Goal: Information Seeking & Learning: Learn about a topic

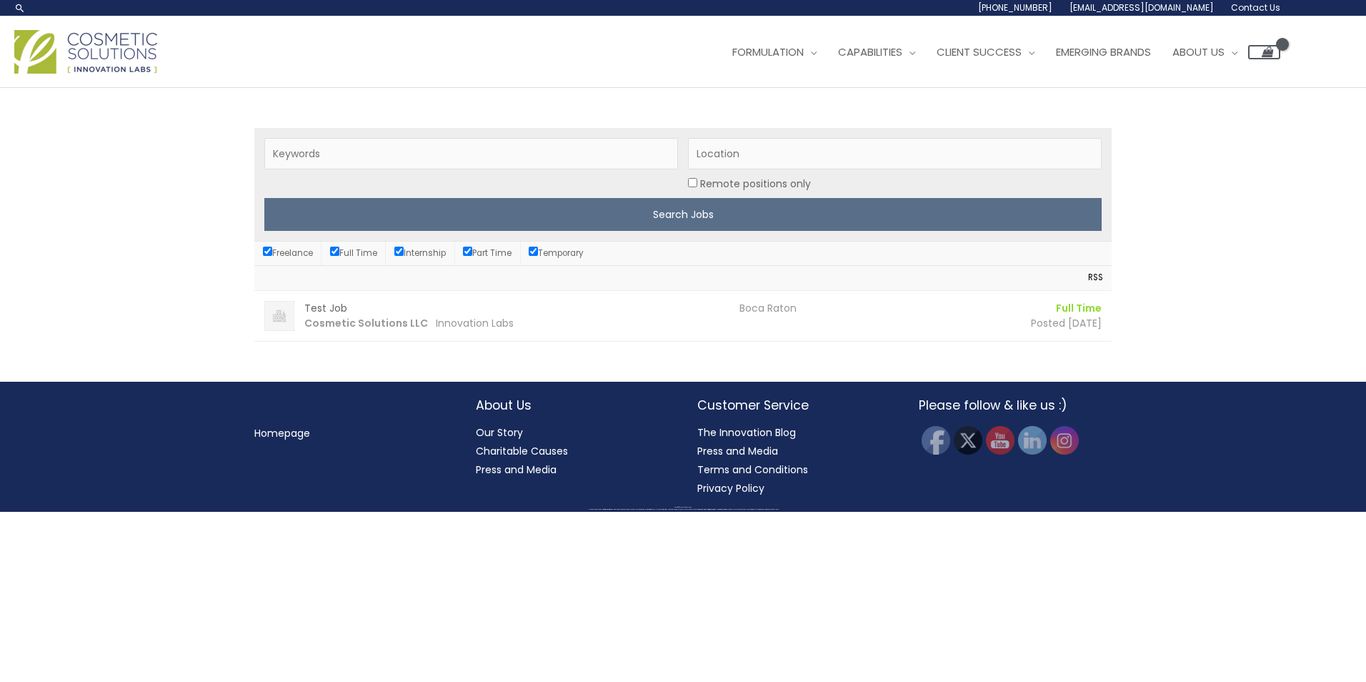
click at [689, 180] on input "Remote positions only" at bounding box center [692, 182] width 9 height 9
checkbox input "true"
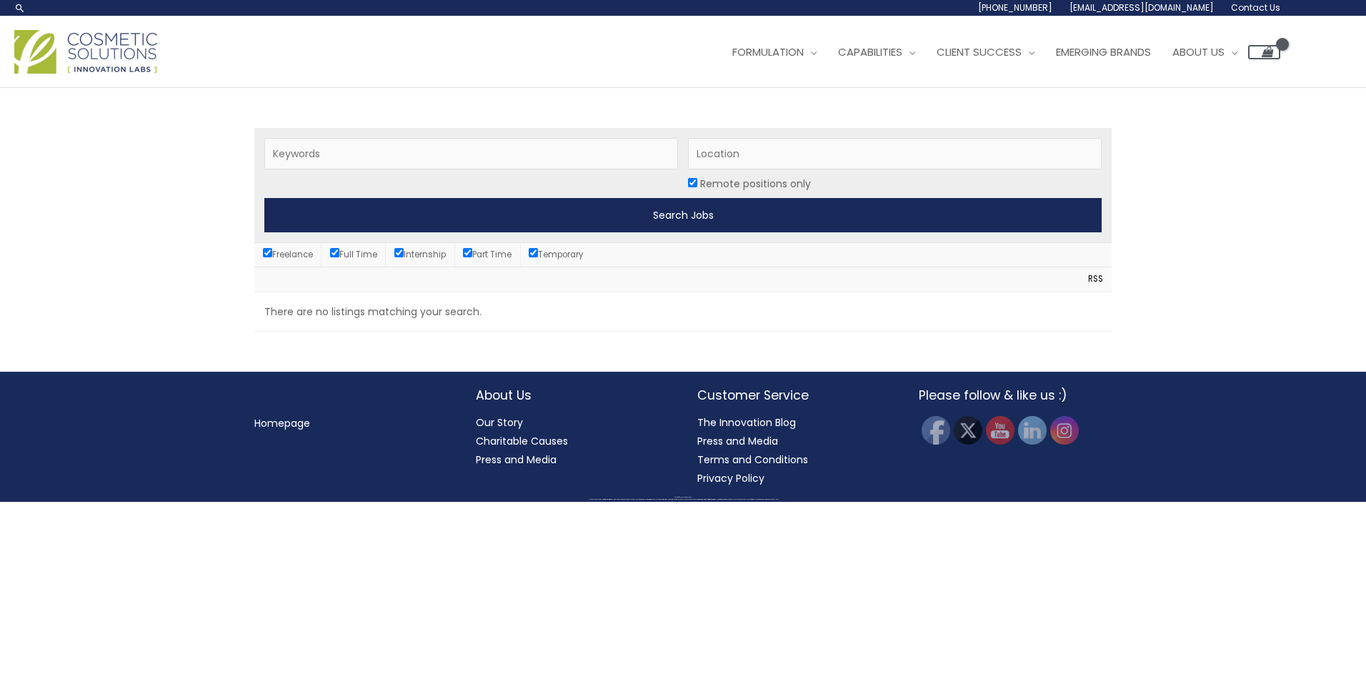
click at [681, 214] on input "Search Jobs" at bounding box center [682, 215] width 837 height 34
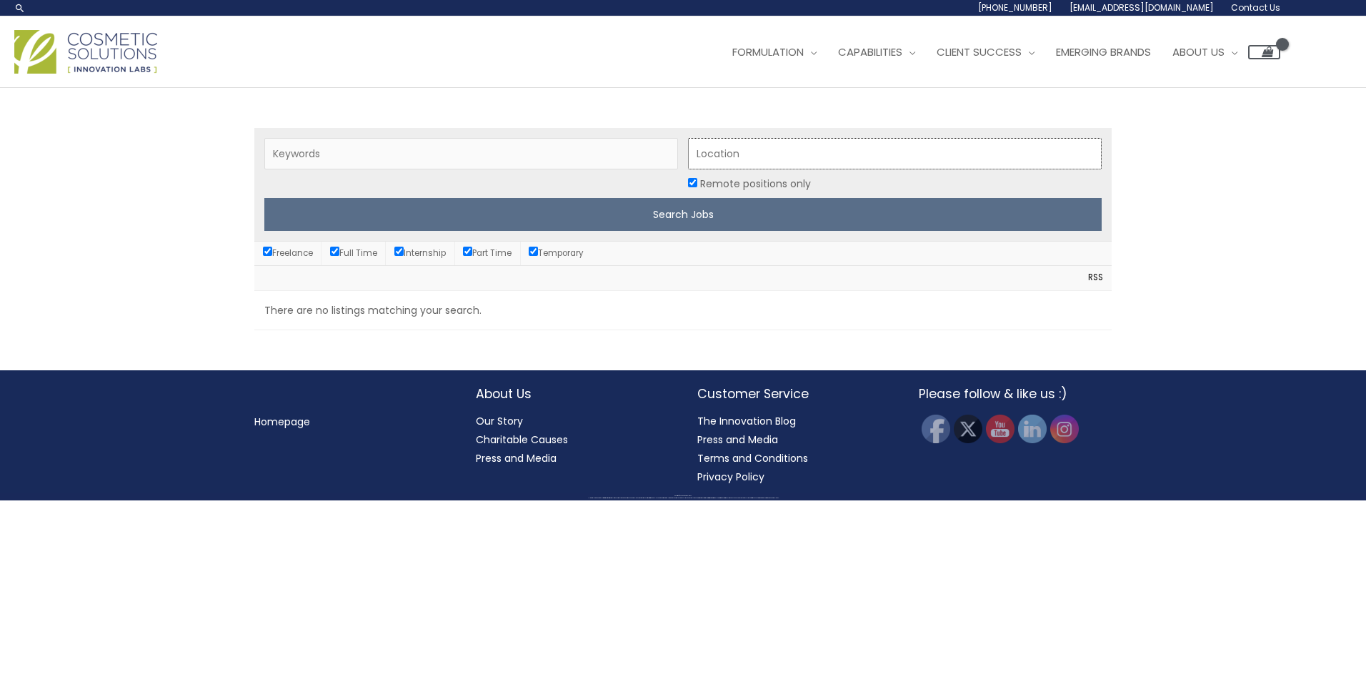
click at [725, 151] on input "Location" at bounding box center [895, 153] width 414 height 31
type input "boca raton"
click at [264, 198] on input "Search Jobs" at bounding box center [682, 214] width 837 height 33
click at [355, 253] on label "Full Time" at bounding box center [353, 252] width 47 height 11
click at [339, 253] on input "Full Time" at bounding box center [334, 251] width 9 height 9
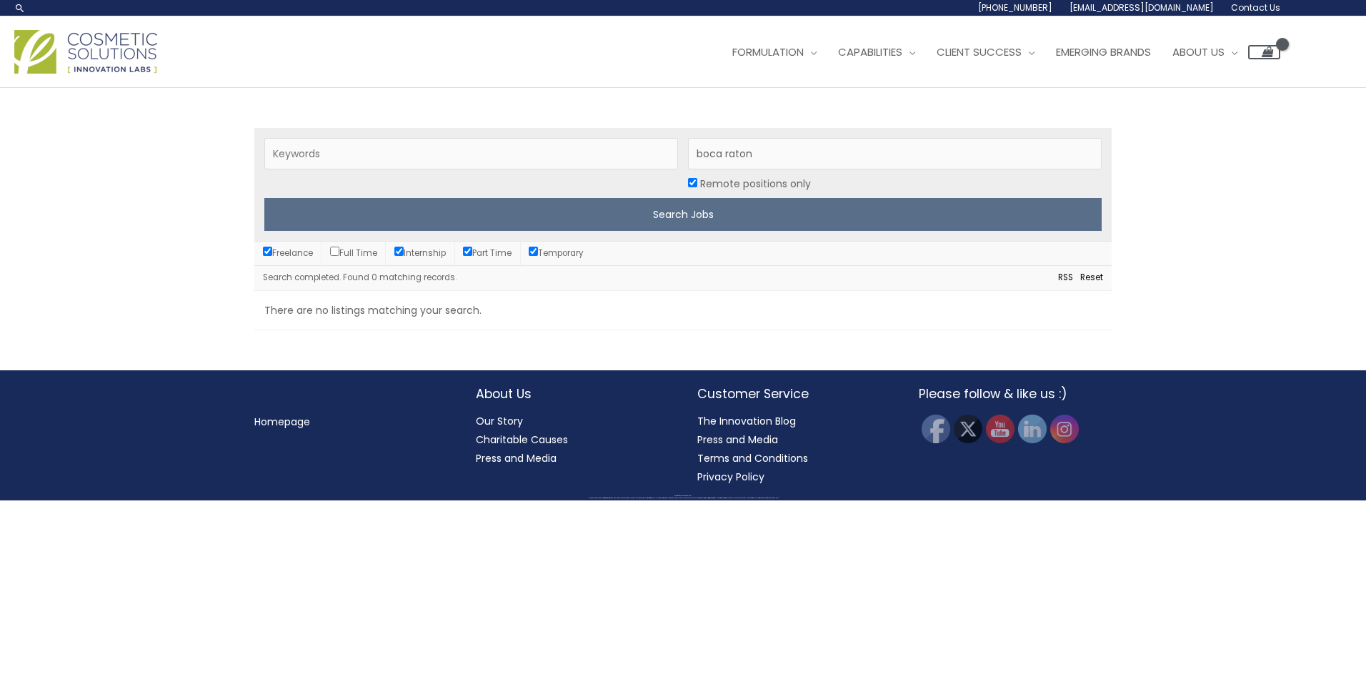
click at [356, 253] on label "Full Time" at bounding box center [353, 252] width 47 height 11
click at [339, 253] on input "Full Time" at bounding box center [334, 251] width 9 height 9
checkbox input "true"
click at [404, 144] on input "Keywords" at bounding box center [471, 153] width 414 height 31
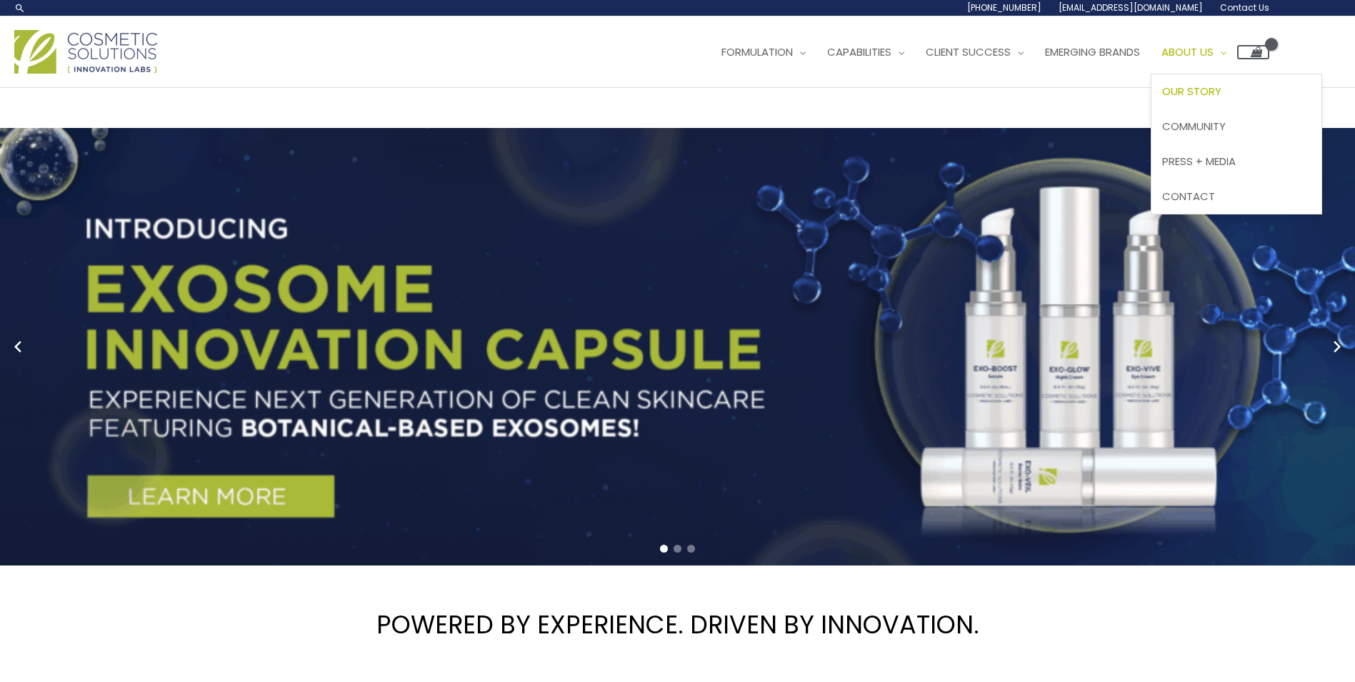
click at [1208, 96] on span "Our Story" at bounding box center [1192, 91] width 59 height 15
